Goal: Task Accomplishment & Management: Manage account settings

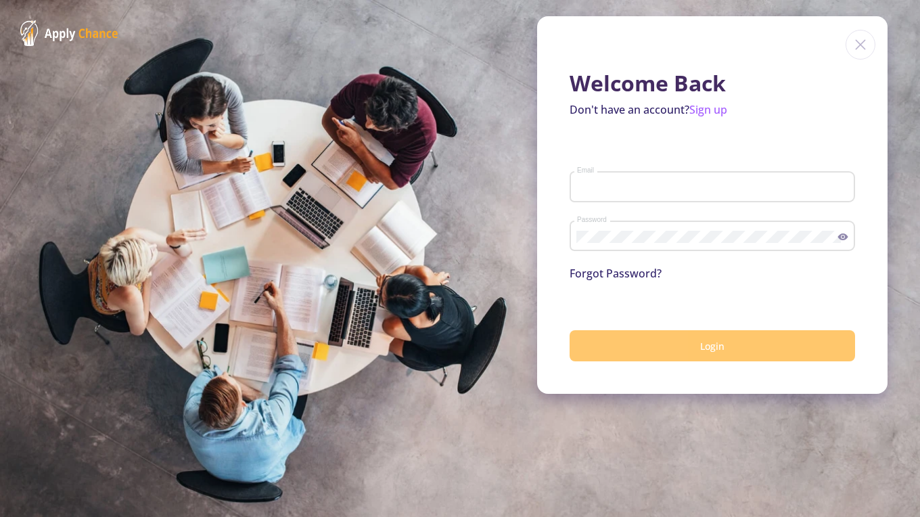
type input "[EMAIL_ADDRESS][DOMAIN_NAME]"
click at [751, 348] on button "Login" at bounding box center [713, 346] width 286 height 32
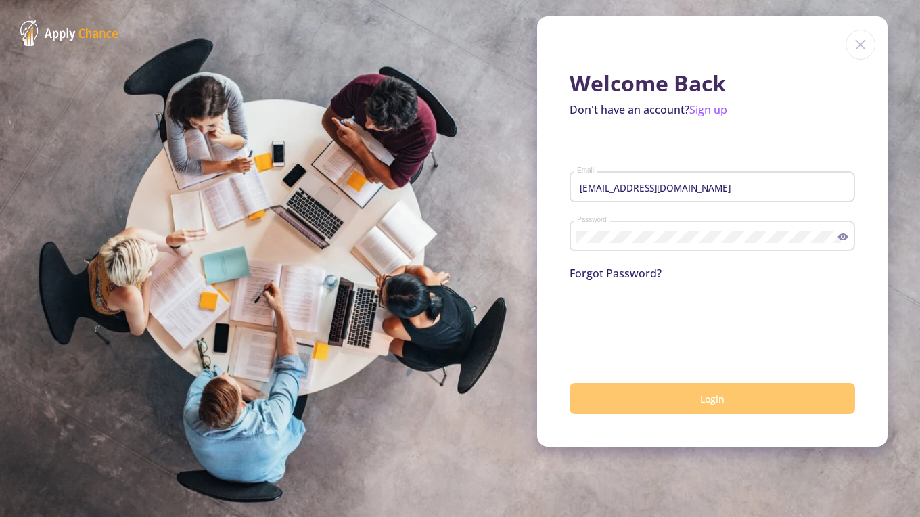
click at [644, 384] on button "Login" at bounding box center [713, 399] width 286 height 32
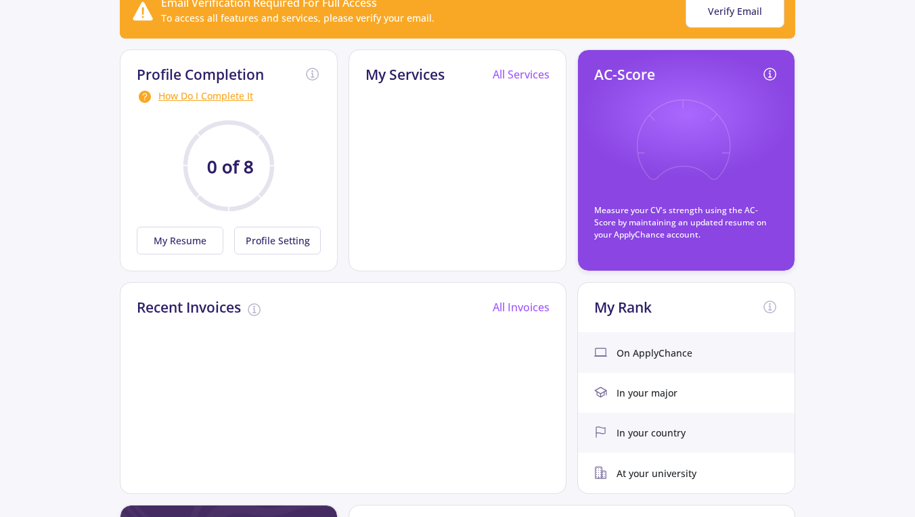
scroll to position [100, 0]
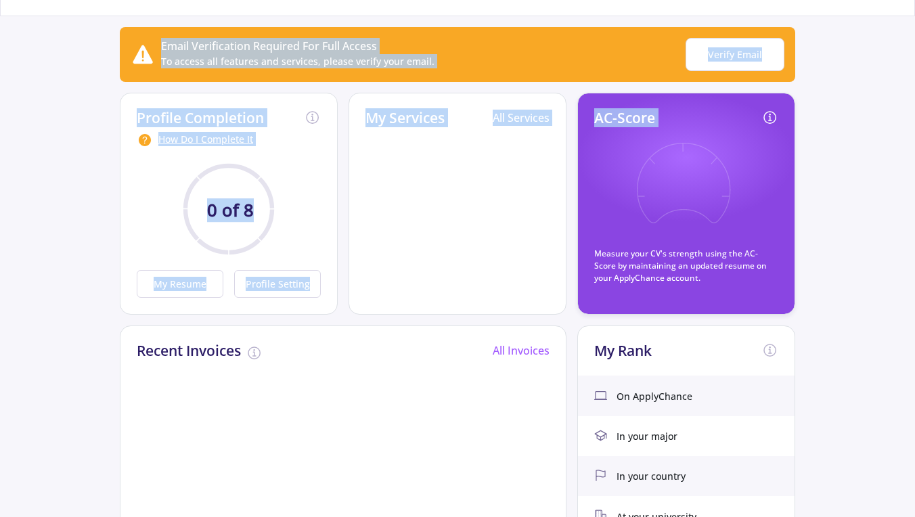
drag, startPoint x: 914, startPoint y: 125, endPoint x: 920, endPoint y: 97, distance: 27.9
click at [915, 97] on html "Dashboard My Resume Services Mentors Admission Chance With Minimum Requirements…" at bounding box center [457, 158] width 915 height 517
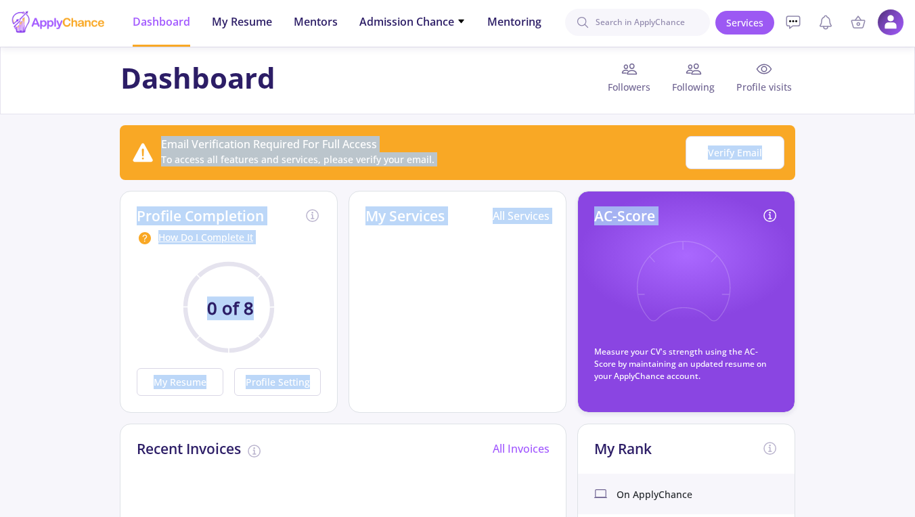
scroll to position [0, 0]
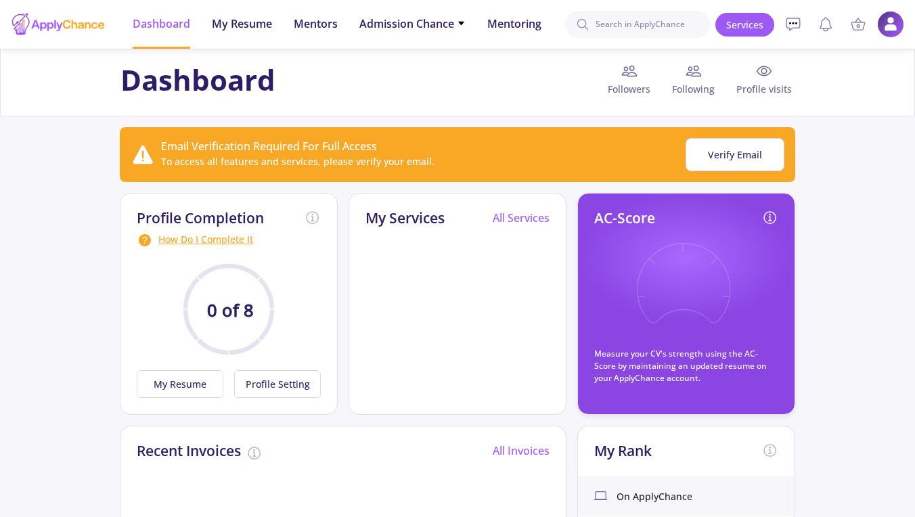
click at [388, 61] on div "Dashboard Followers Following Profile visits" at bounding box center [457, 83] width 915 height 68
